Goal: Find specific page/section: Find specific page/section

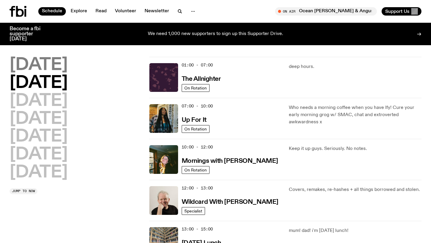
click at [58, 69] on h2 "[DATE]" at bounding box center [39, 65] width 58 height 17
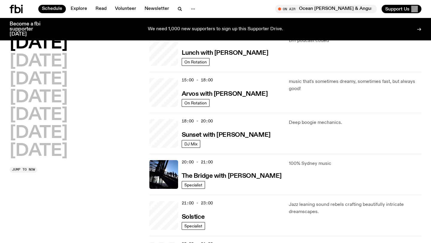
scroll to position [187, 0]
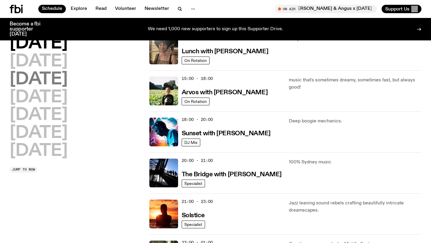
click at [51, 71] on h2 "[DATE]" at bounding box center [39, 79] width 58 height 17
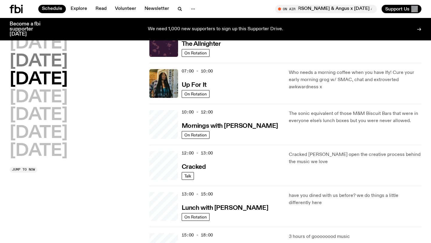
click at [56, 65] on h2 "[DATE]" at bounding box center [39, 61] width 58 height 17
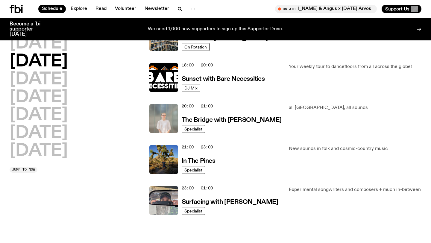
scroll to position [198, 0]
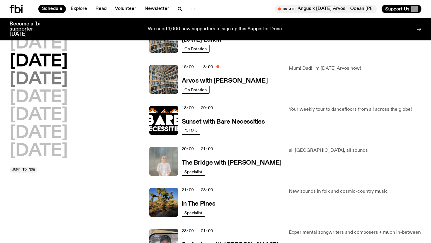
click at [68, 81] on h2 "[DATE]" at bounding box center [39, 79] width 58 height 17
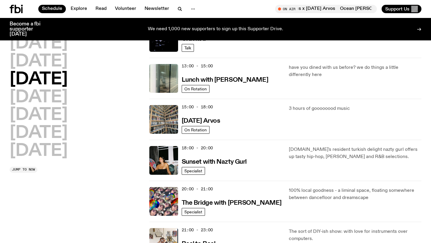
scroll to position [160, 0]
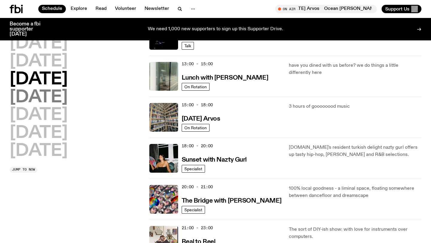
click at [68, 100] on h2 "[DATE]" at bounding box center [39, 97] width 58 height 17
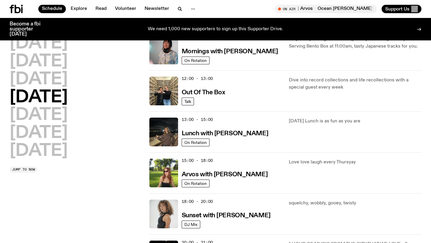
scroll to position [136, 0]
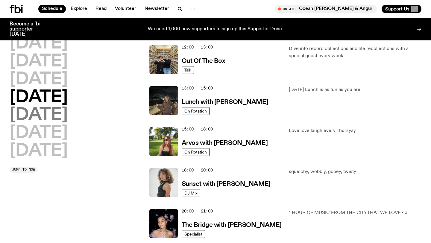
click at [44, 118] on h2 "[DATE]" at bounding box center [39, 115] width 58 height 17
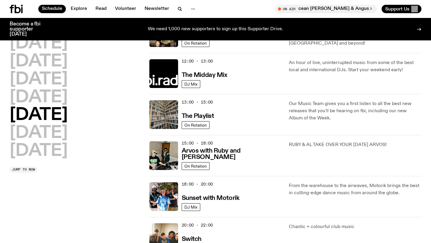
scroll to position [131, 0]
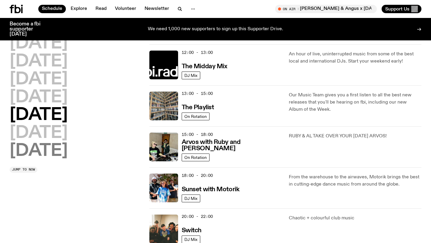
click at [65, 143] on h2 "[DATE]" at bounding box center [39, 151] width 58 height 17
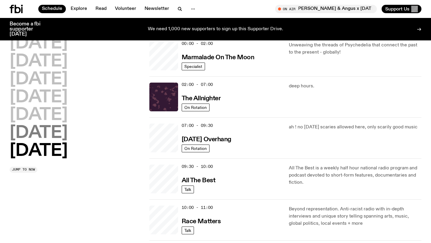
click at [68, 133] on h2 "[DATE]" at bounding box center [39, 133] width 58 height 17
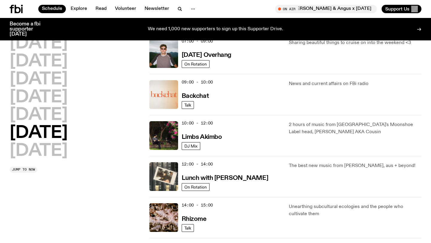
scroll to position [244, 0]
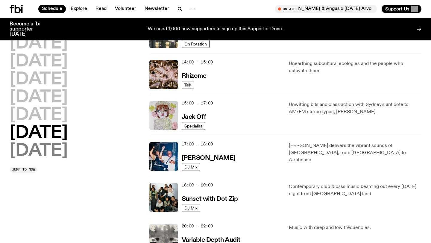
click at [57, 149] on h2 "[DATE]" at bounding box center [39, 151] width 58 height 17
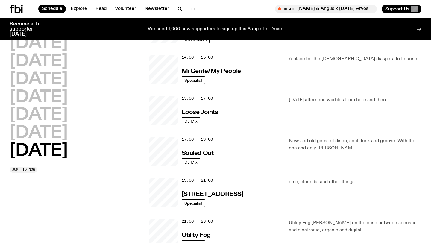
scroll to position [293, 0]
